Goal: Task Accomplishment & Management: Use online tool/utility

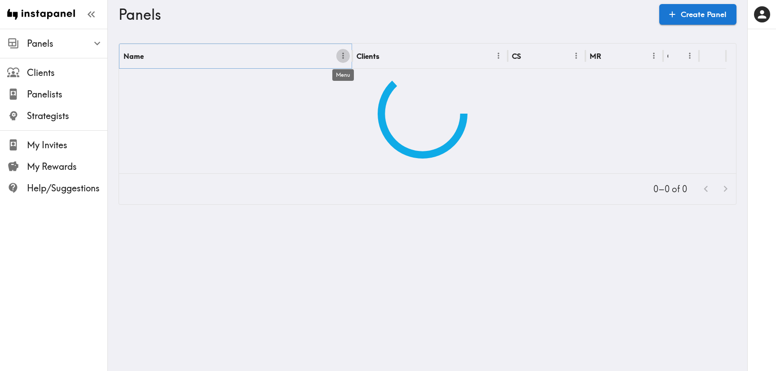
click at [344, 56] on icon "Menu" at bounding box center [343, 55] width 9 height 9
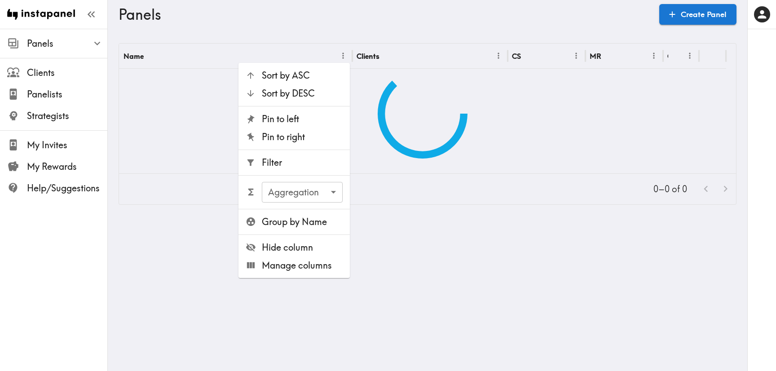
click at [295, 155] on li "Filter" at bounding box center [293, 163] width 111 height 18
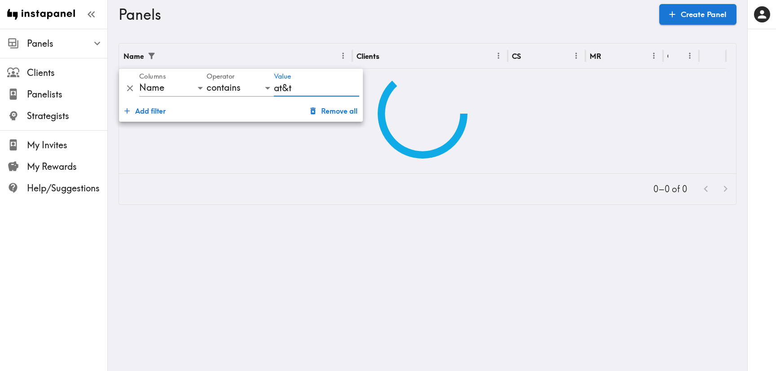
type input "at&t"
click at [293, 39] on main "Panels Create Panel Name Clients CS MR Created 0–0 of 0" at bounding box center [427, 124] width 639 height 190
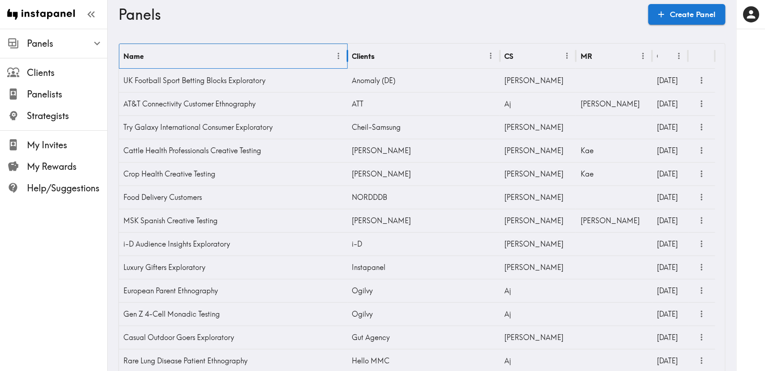
click at [345, 53] on div at bounding box center [339, 56] width 14 height 25
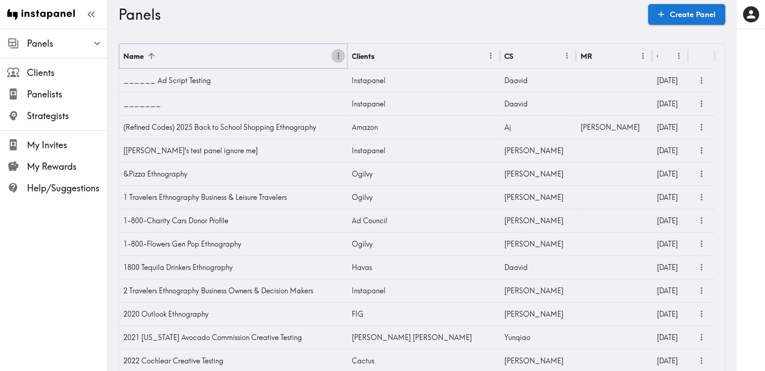
click at [338, 53] on icon "Menu" at bounding box center [338, 55] width 9 height 9
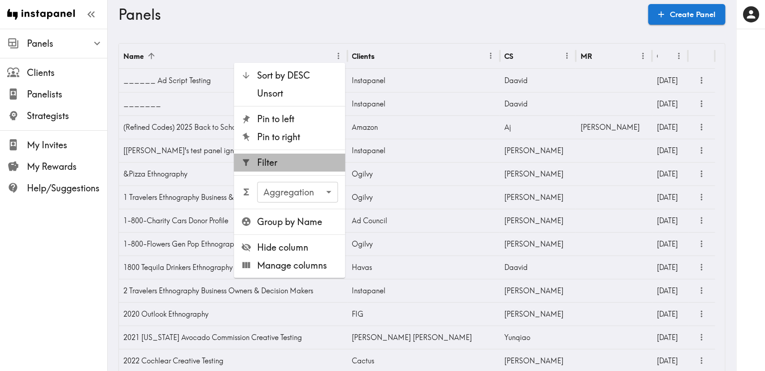
click at [296, 159] on span "Filter" at bounding box center [298, 162] width 81 height 13
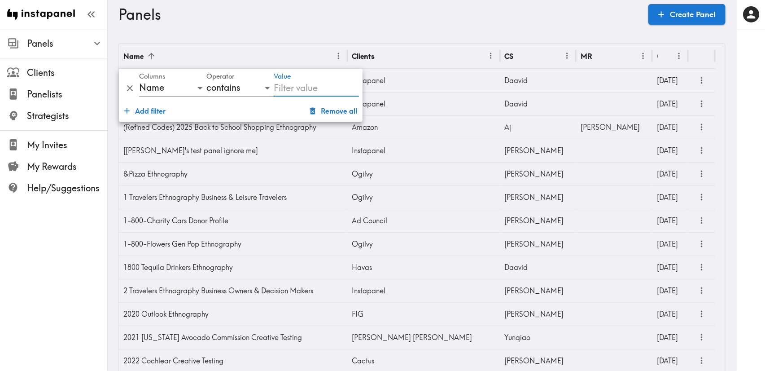
type input "R"
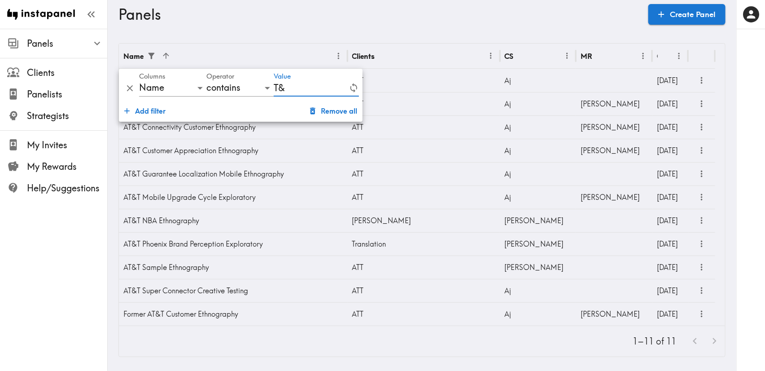
type input "T"
type input "AT&T"
click at [233, 38] on main "Panels Create Panel Name Clients CS MR Created AT&T Annual Research Ethnography…" at bounding box center [422, 200] width 629 height 343
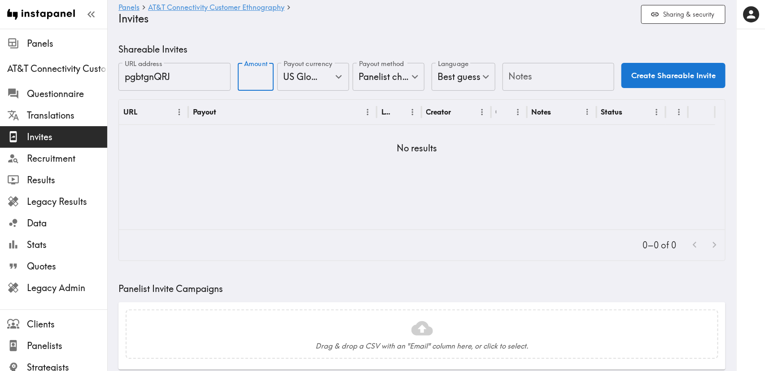
click at [250, 71] on input "Amount" at bounding box center [256, 77] width 36 height 28
type input "25"
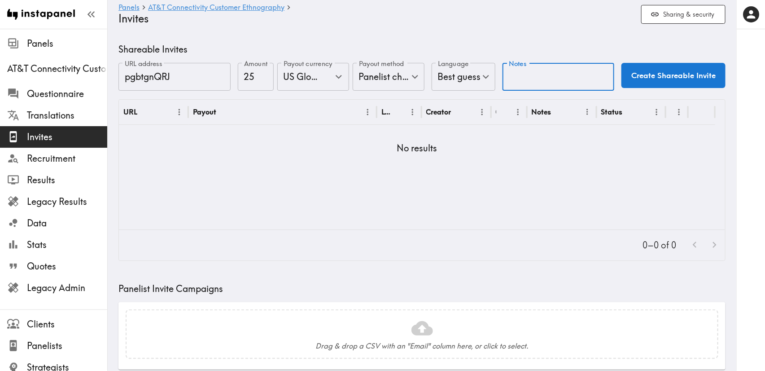
drag, startPoint x: 539, startPoint y: 75, endPoint x: 528, endPoint y: 62, distance: 16.5
click at [540, 75] on input "Notes" at bounding box center [559, 77] width 112 height 28
type input "UI"
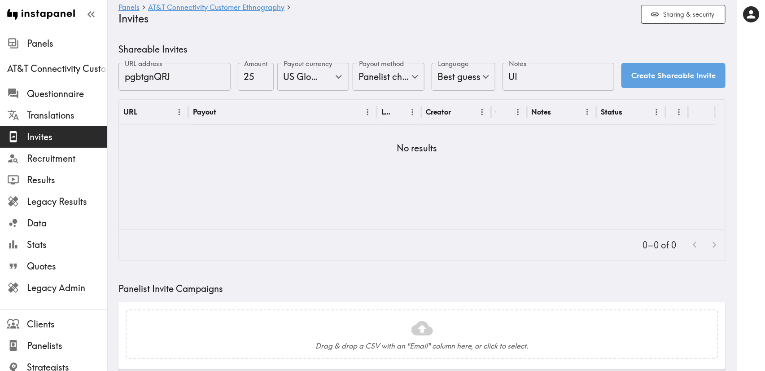
click at [639, 70] on button "Create Shareable Invite" at bounding box center [674, 75] width 104 height 25
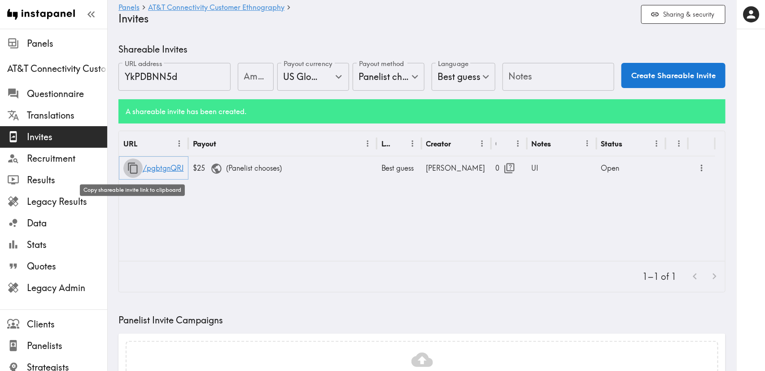
click at [139, 167] on icon "button" at bounding box center [133, 168] width 12 height 12
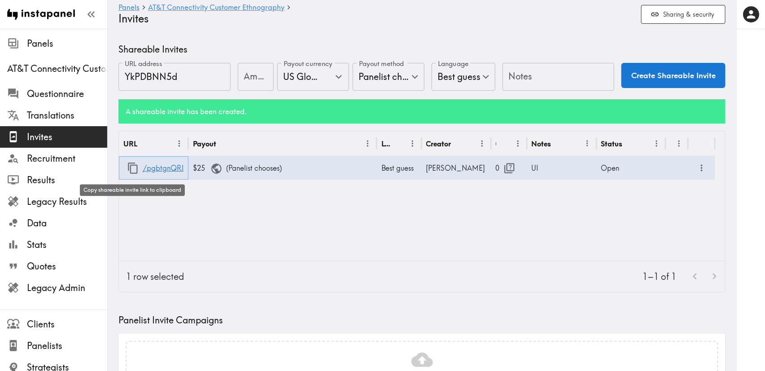
click at [131, 163] on icon "button" at bounding box center [133, 168] width 10 height 11
click at [125, 169] on button "button" at bounding box center [132, 167] width 19 height 19
